Goal: Task Accomplishment & Management: Manage account settings

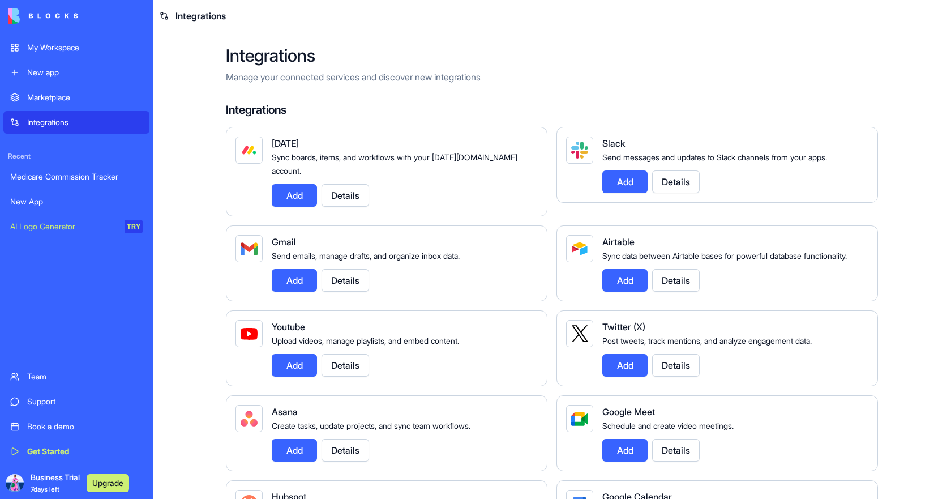
click at [71, 49] on div "My Workspace" at bounding box center [84, 47] width 115 height 11
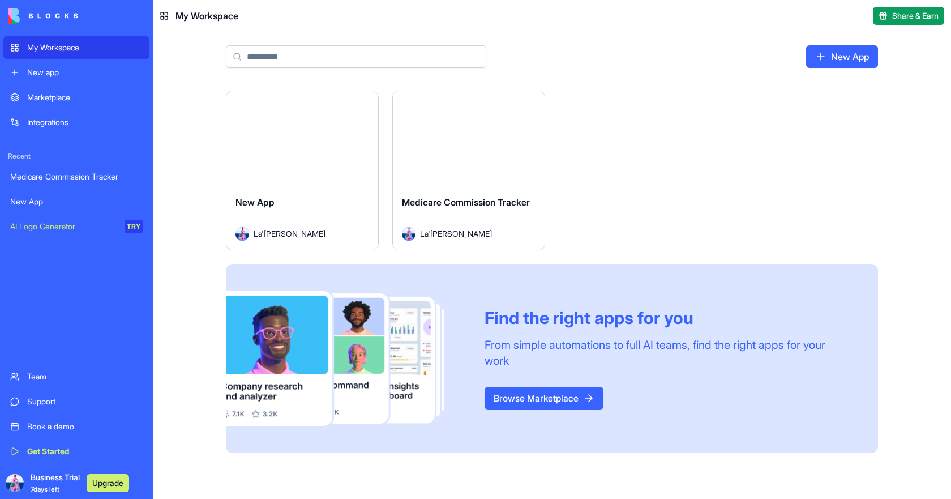
click at [449, 164] on div "Launch" at bounding box center [469, 138] width 152 height 95
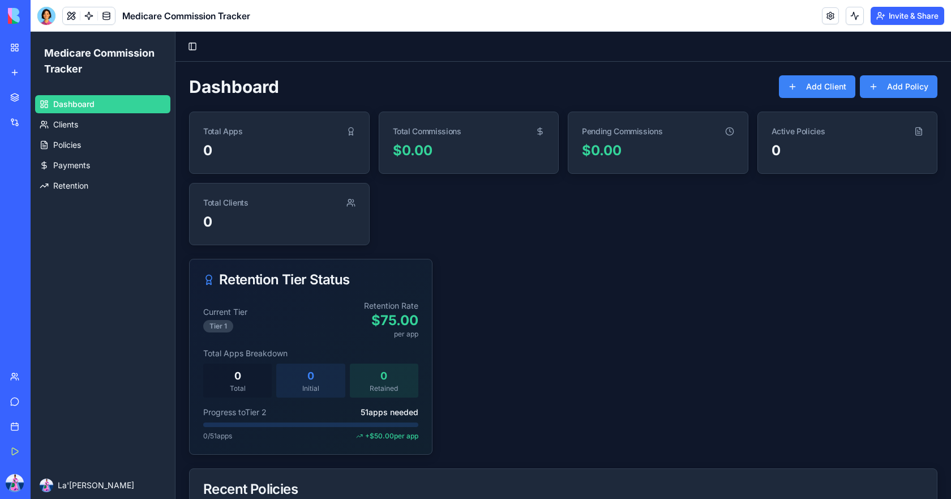
click at [873, 16] on button "Invite & Share" at bounding box center [907, 16] width 74 height 18
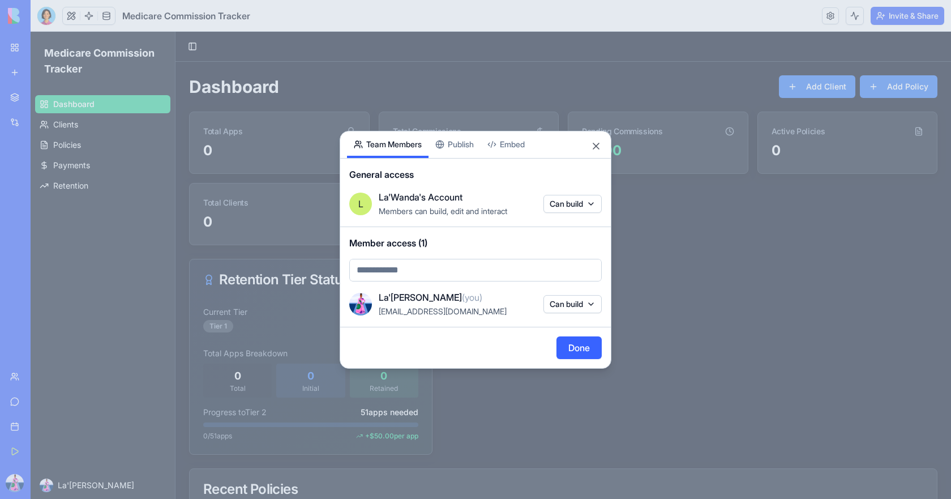
click at [591, 201] on body "My Workspace New app Marketplace Integrations Recent Medicare Commission Tracke…" at bounding box center [475, 249] width 951 height 499
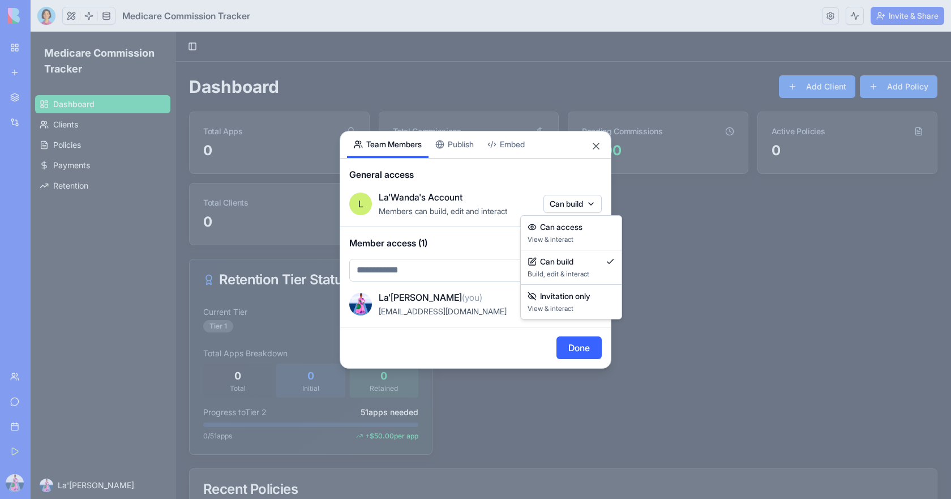
click at [597, 148] on div at bounding box center [475, 249] width 951 height 499
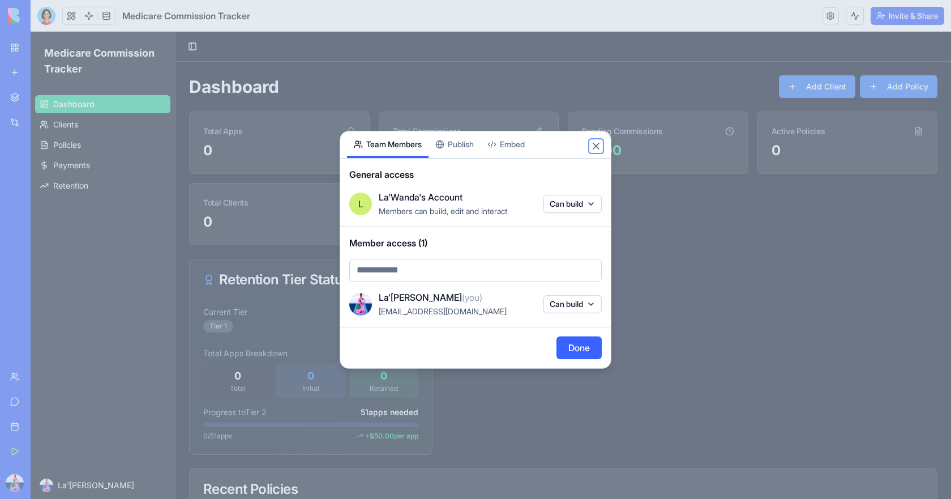
click at [597, 148] on button "Close" at bounding box center [595, 145] width 11 height 11
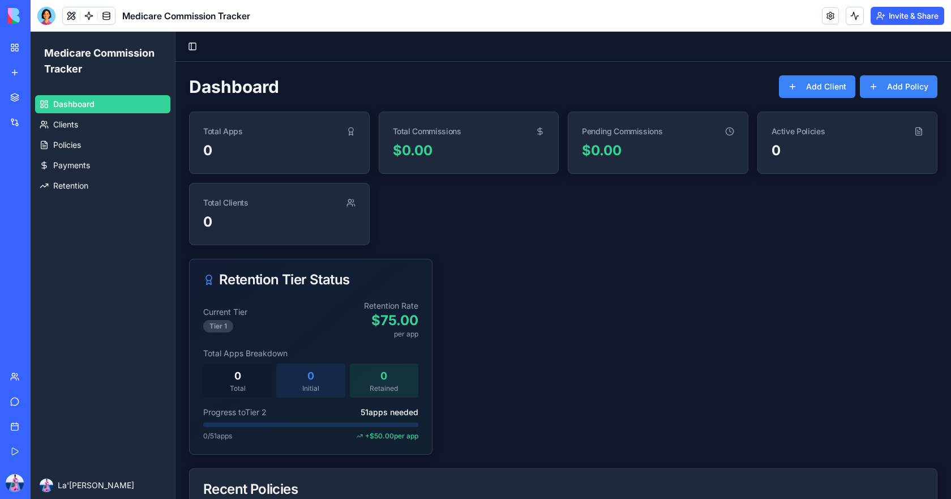
click at [42, 373] on div "Team" at bounding box center [34, 376] width 15 height 11
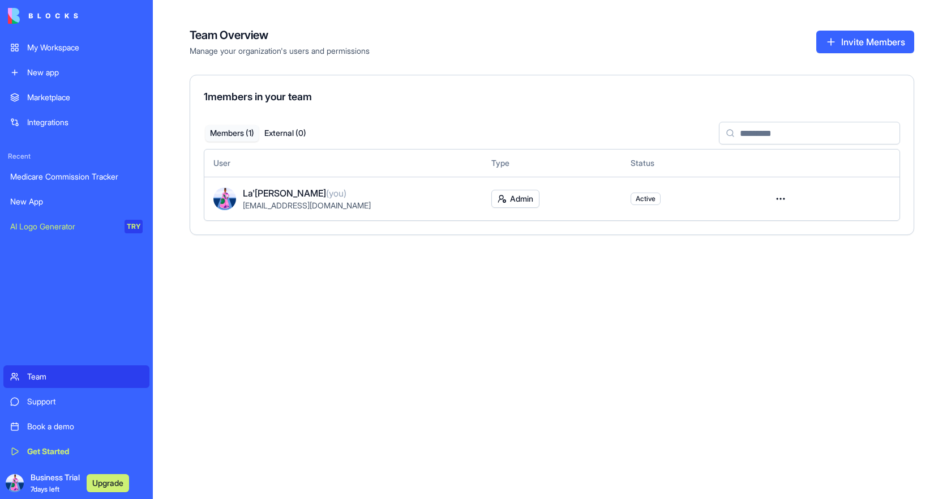
click at [292, 134] on button "External ( 0 )" at bounding box center [285, 133] width 53 height 16
click at [289, 160] on th "User" at bounding box center [482, 162] width 556 height 27
click at [823, 45] on button "Invite Members" at bounding box center [865, 42] width 98 height 23
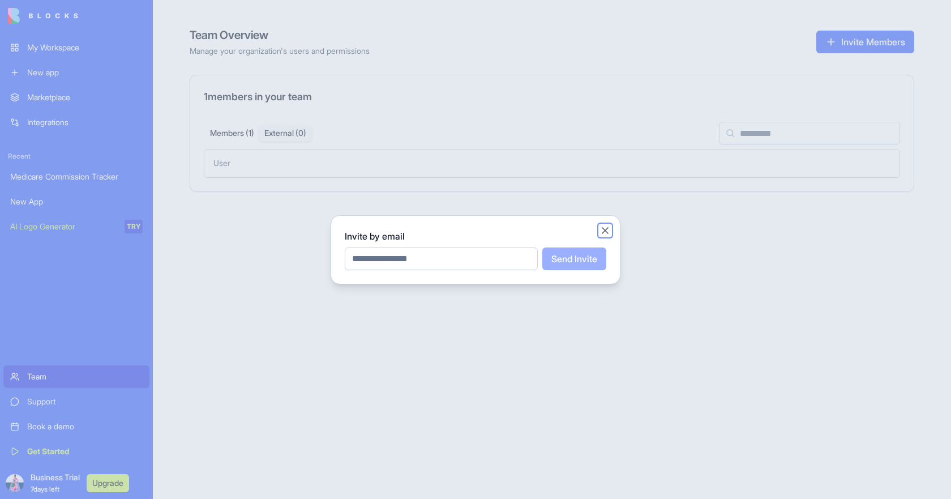
click at [607, 229] on button "Close" at bounding box center [604, 230] width 11 height 11
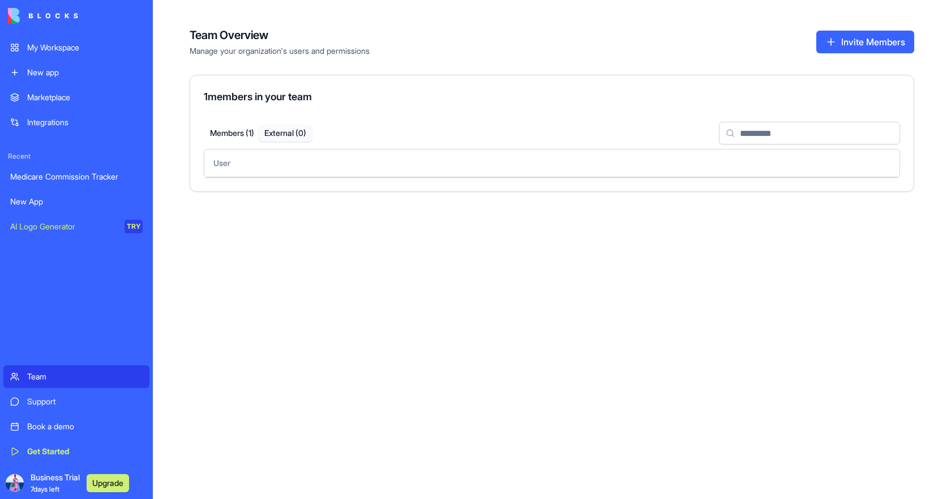
click at [219, 135] on button "Members ( 1 )" at bounding box center [231, 133] width 53 height 16
click at [780, 201] on html "**********" at bounding box center [475, 249] width 951 height 499
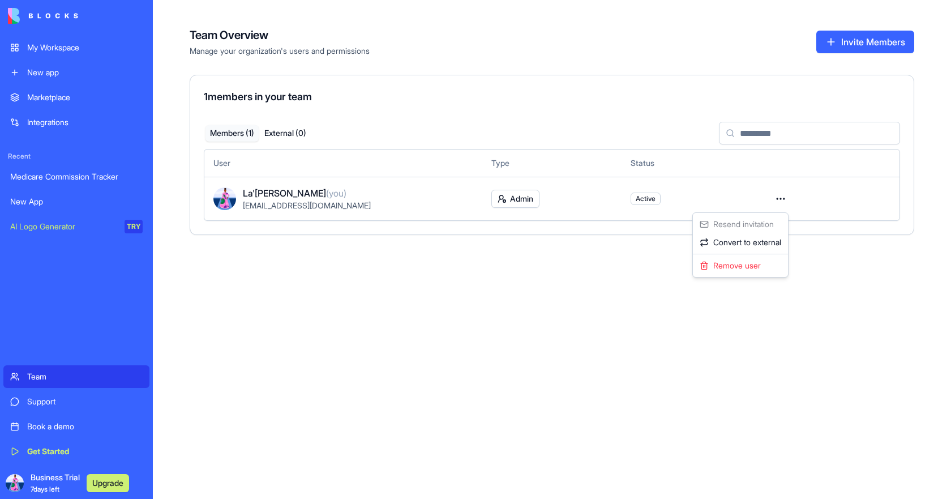
click at [507, 341] on html "My Workspace New app Marketplace Integrations Recent Medicare Commission Tracke…" at bounding box center [475, 249] width 951 height 499
click at [279, 132] on button "External ( 0 )" at bounding box center [285, 133] width 53 height 16
click at [247, 134] on button "Members ( 1 )" at bounding box center [231, 133] width 53 height 16
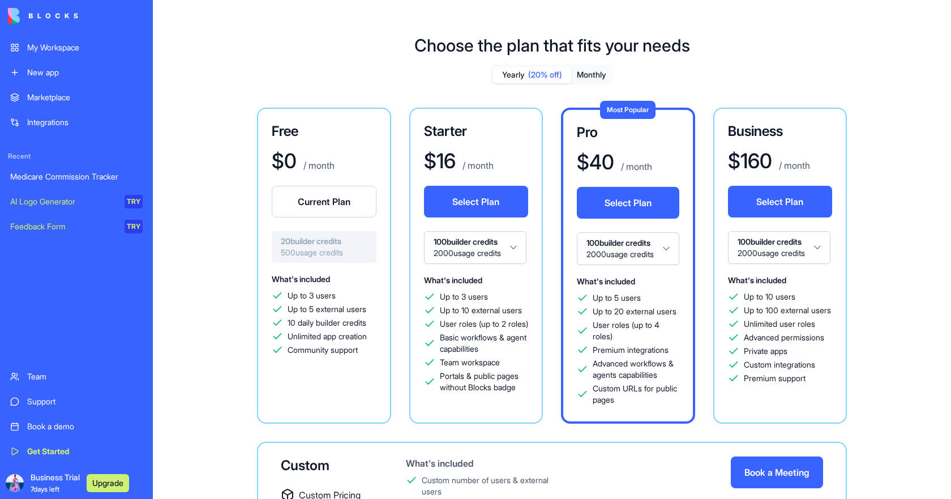
scroll to position [57, 0]
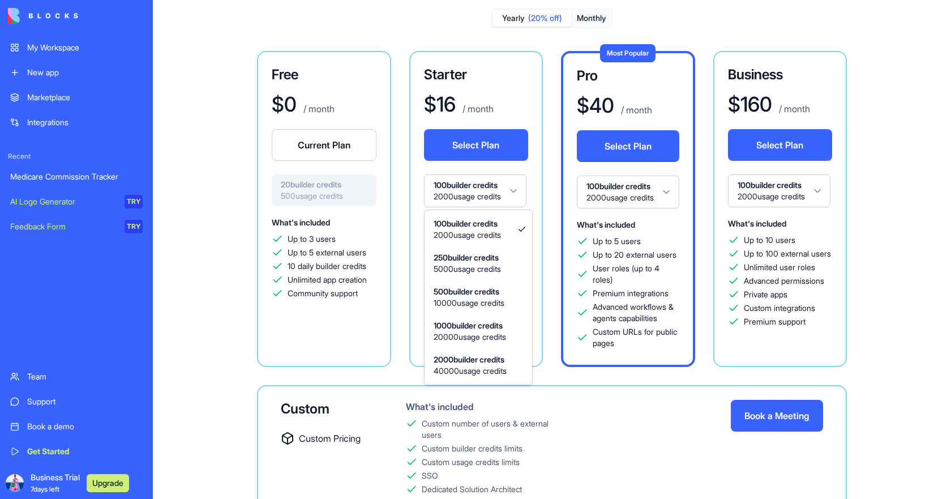
click at [520, 193] on html "My Workspace New app Marketplace Integrations Recent Medicare Commission Tracke…" at bounding box center [475, 249] width 951 height 499
click at [518, 191] on html "My Workspace New app Marketplace Integrations Recent Medicare Commission Tracke…" at bounding box center [475, 249] width 951 height 499
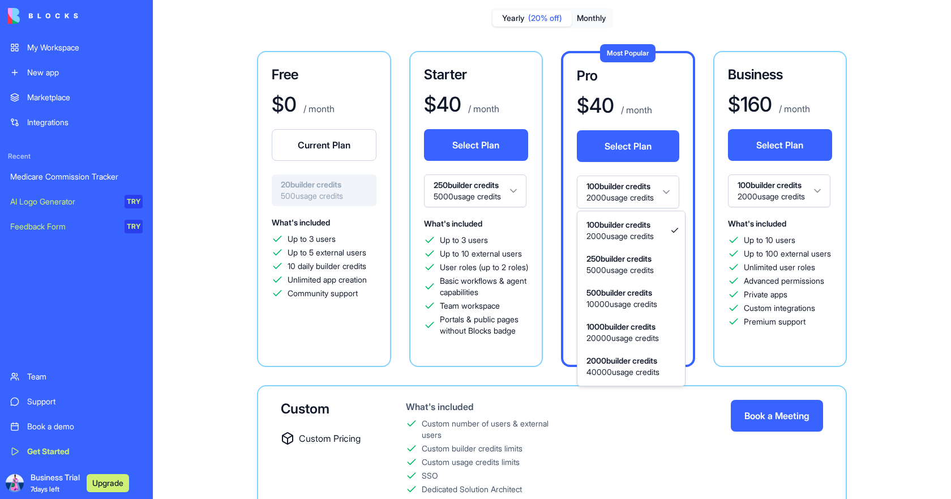
click at [667, 192] on html "My Workspace New app Marketplace Integrations Recent Medicare Commission Tracke…" at bounding box center [475, 249] width 951 height 499
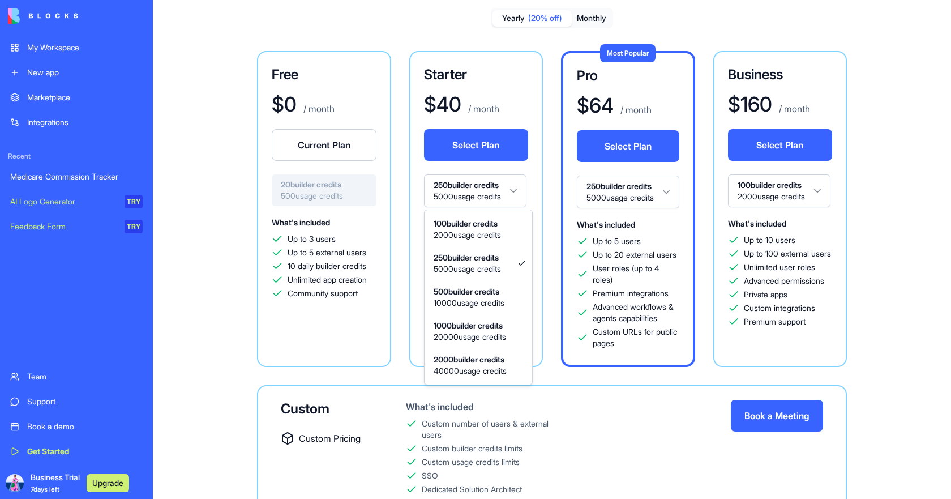
click at [520, 191] on html "My Workspace New app Marketplace Integrations Recent Medicare Commission Tracke…" at bounding box center [475, 249] width 951 height 499
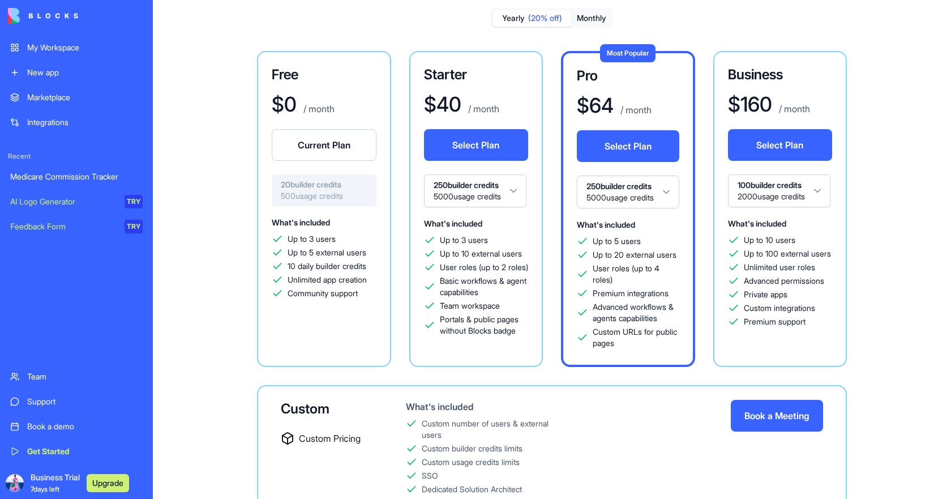
click at [534, 170] on html "My Workspace New app Marketplace Integrations Recent Medicare Commission Tracke…" at bounding box center [475, 249] width 951 height 499
click at [518, 190] on html "My Workspace New app Marketplace Integrations Recent Medicare Commission Tracke…" at bounding box center [475, 249] width 951 height 499
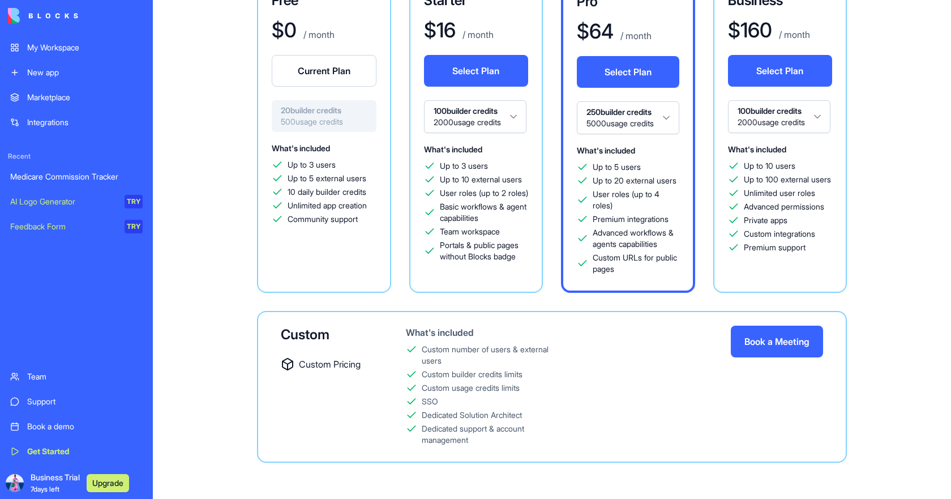
scroll to position [85, 0]
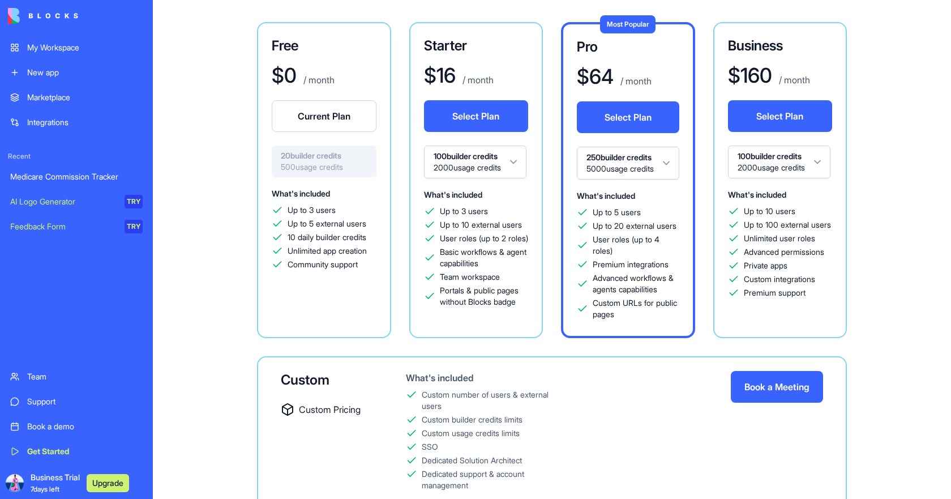
click at [517, 161] on html "My Workspace New app Marketplace Integrations Recent Medicare Commission Tracke…" at bounding box center [475, 249] width 951 height 499
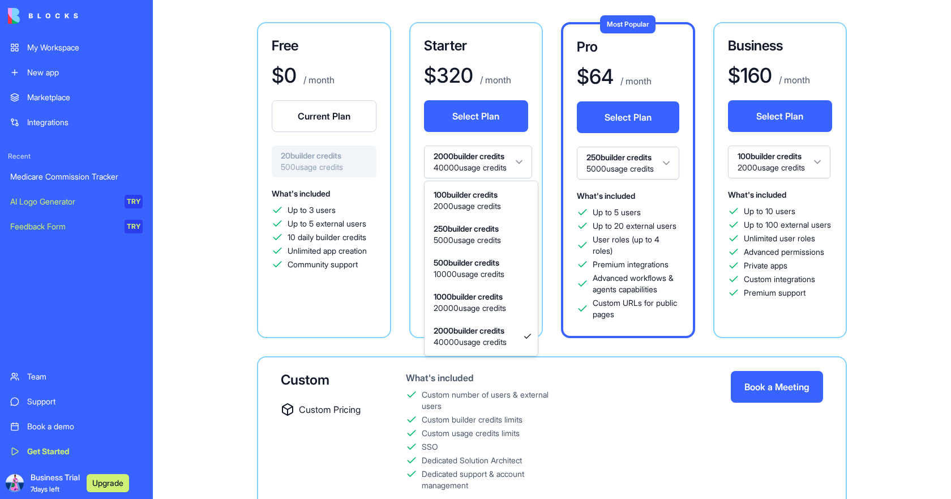
click at [526, 160] on html "My Workspace New app Marketplace Integrations Recent Medicare Commission Tracke…" at bounding box center [475, 249] width 951 height 499
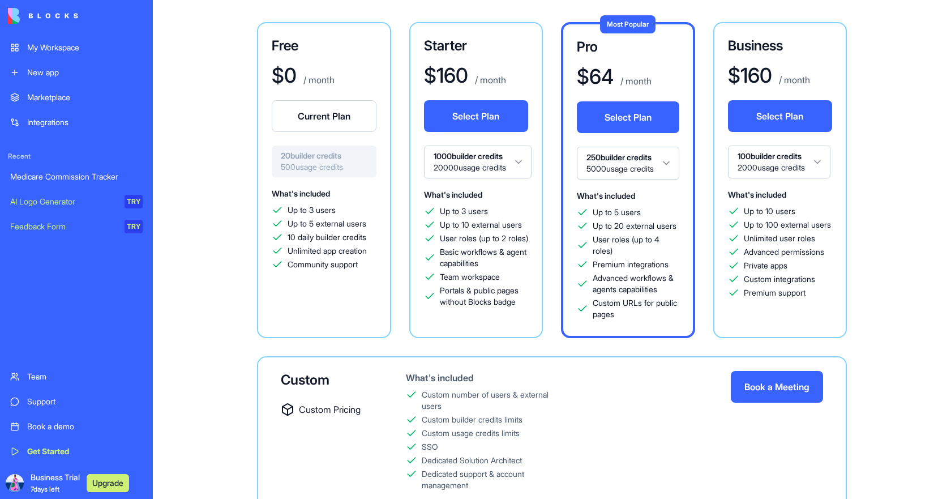
click at [523, 161] on html "My Workspace New app Marketplace Integrations Recent Medicare Commission Tracke…" at bounding box center [475, 249] width 951 height 499
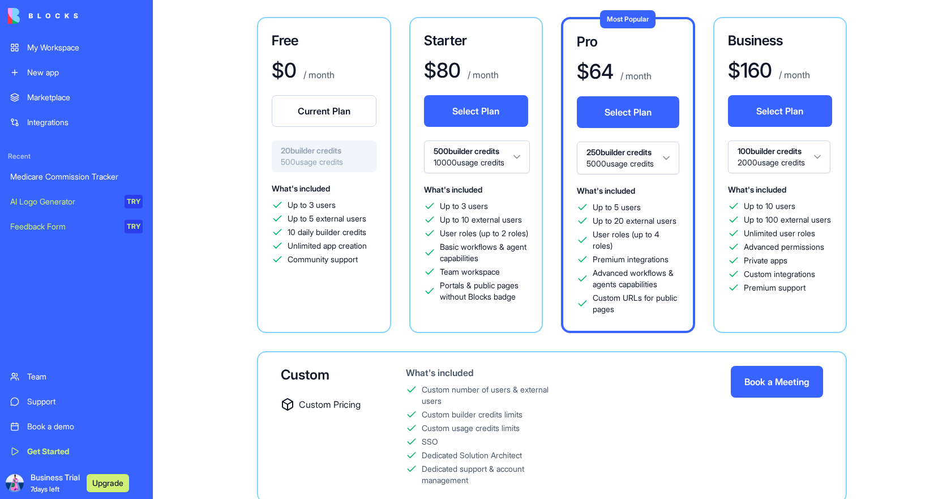
scroll to position [0, 0]
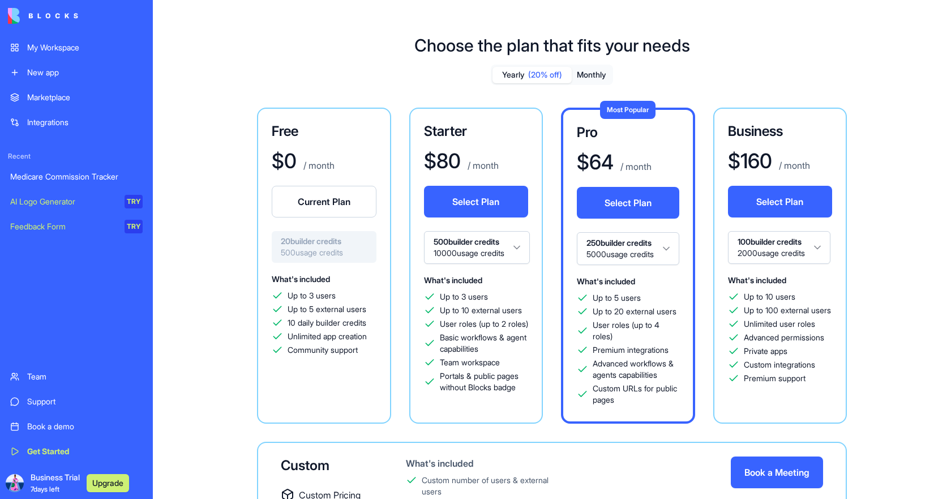
click at [520, 251] on html "My Workspace New app Marketplace Integrations Recent Medicare Commission Tracke…" at bounding box center [475, 249] width 951 height 499
click at [520, 245] on html "My Workspace New app Marketplace Integrations Recent Medicare Commission Tracke…" at bounding box center [475, 249] width 951 height 499
click at [597, 76] on button "Monthly" at bounding box center [592, 75] width 40 height 16
click at [516, 248] on html "My Workspace New app Marketplace Integrations Recent Medicare Commission Tracke…" at bounding box center [475, 249] width 951 height 499
click at [35, 449] on div "Get Started" at bounding box center [84, 450] width 115 height 11
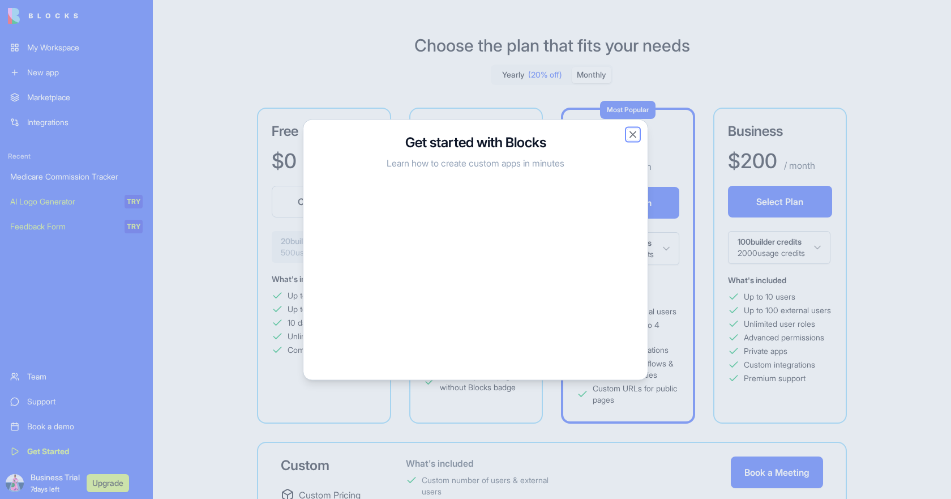
click at [632, 135] on button "Close" at bounding box center [632, 133] width 11 height 11
